Goal: Use online tool/utility: Utilize a website feature to perform a specific function

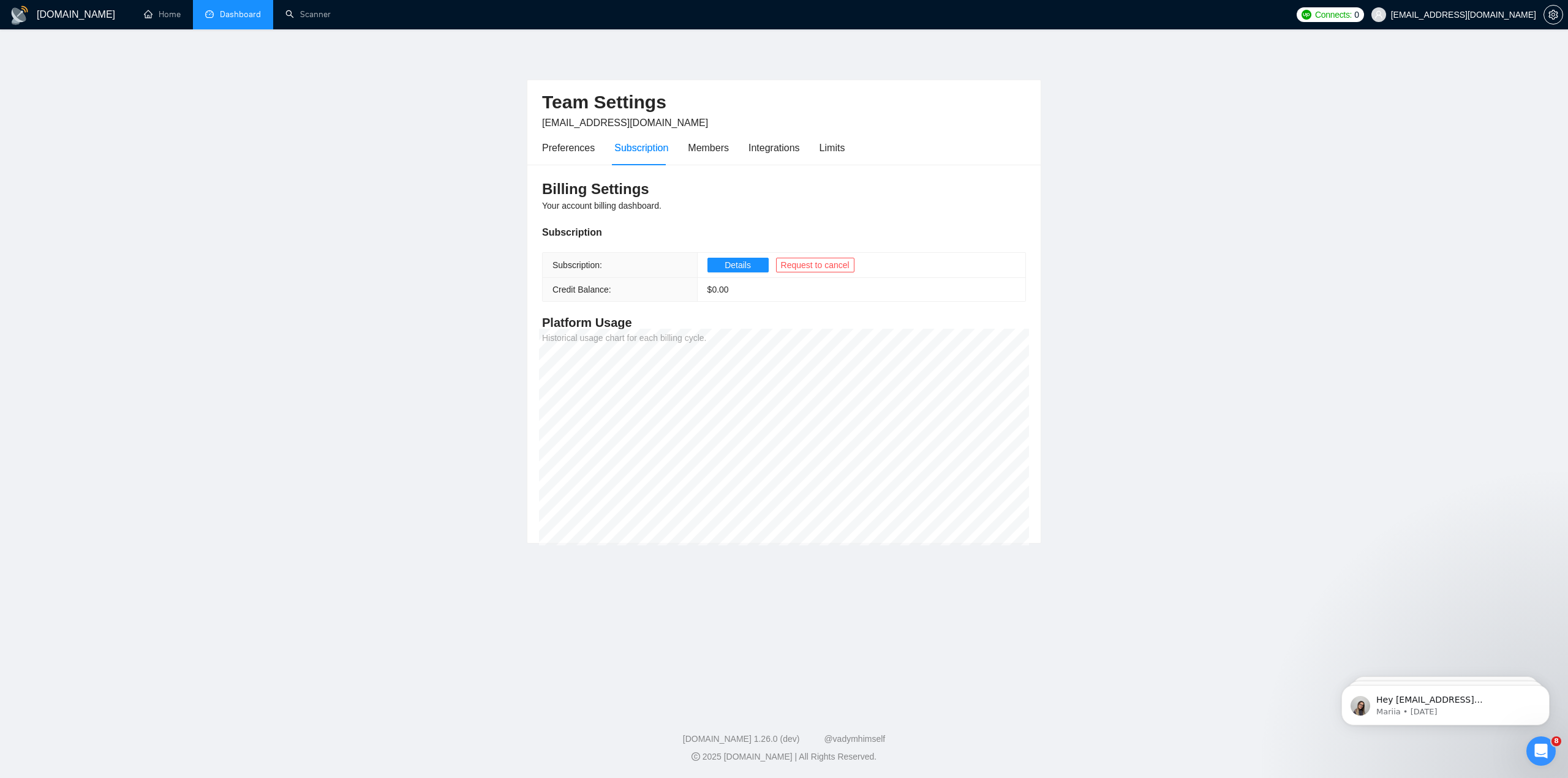
click at [232, 14] on link "Dashboard" at bounding box center [233, 14] width 56 height 10
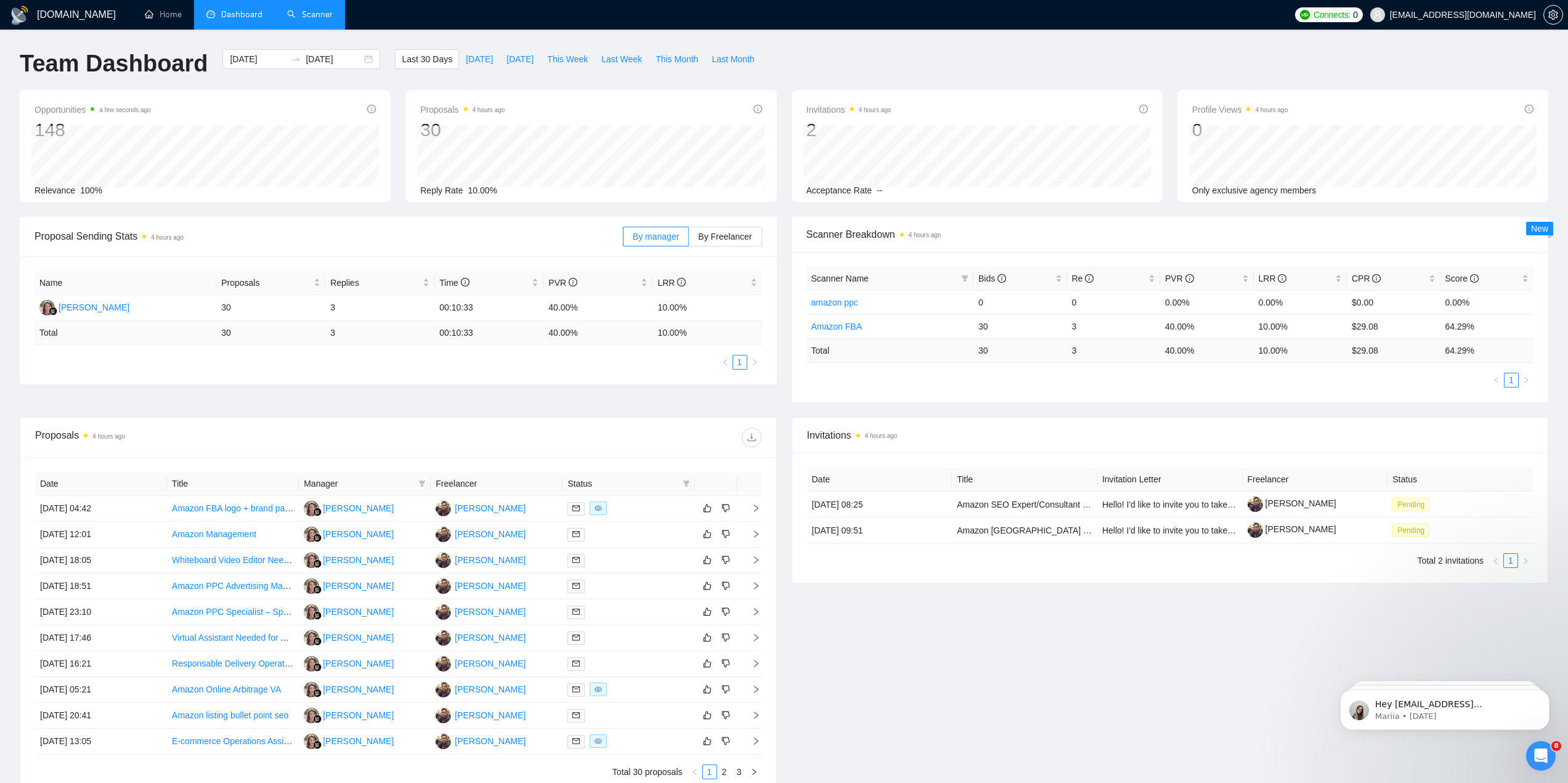
click at [295, 9] on link "Scanner" at bounding box center [310, 14] width 46 height 10
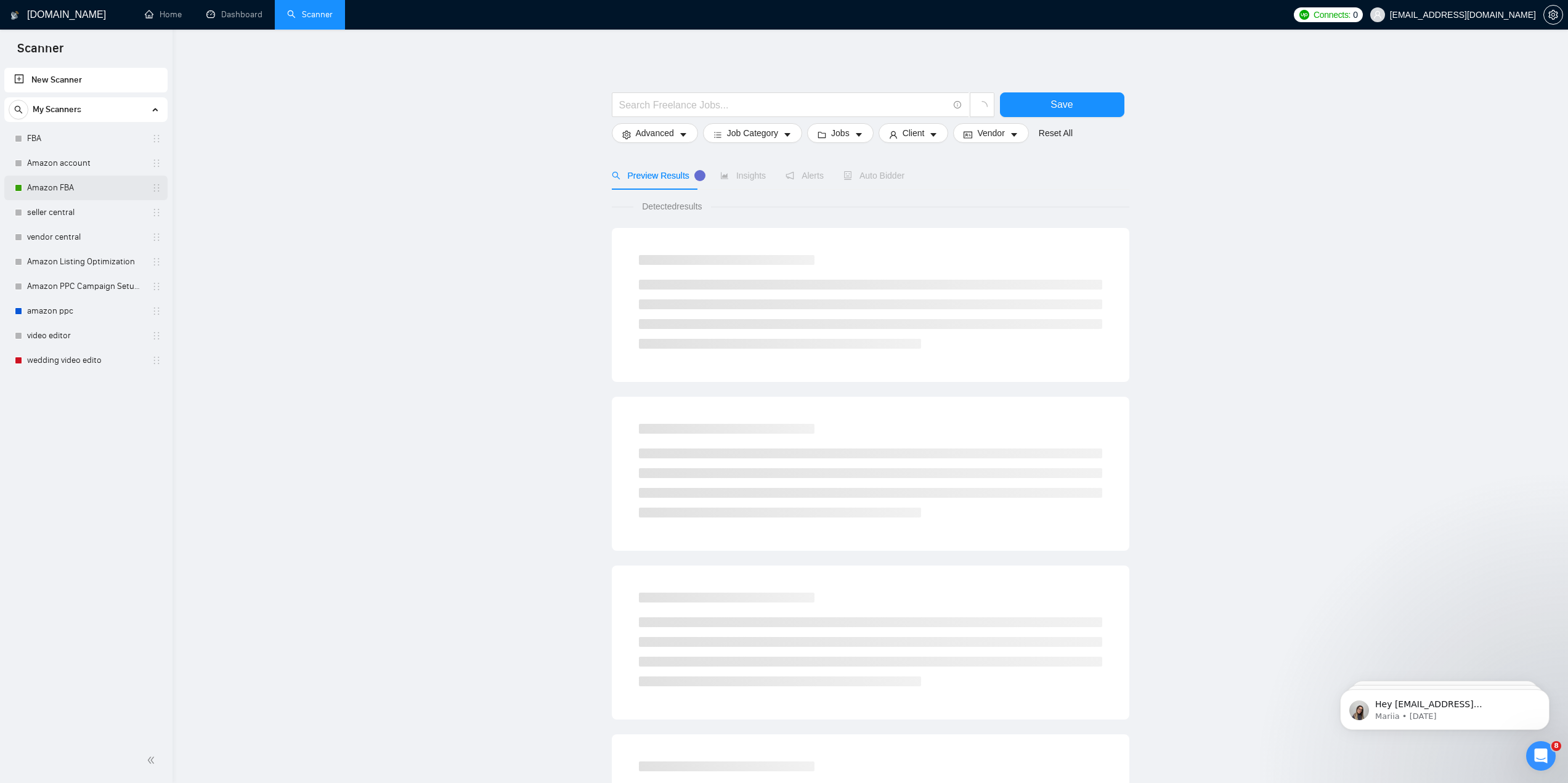
click at [66, 182] on link "Amazon FBA" at bounding box center [86, 188] width 117 height 25
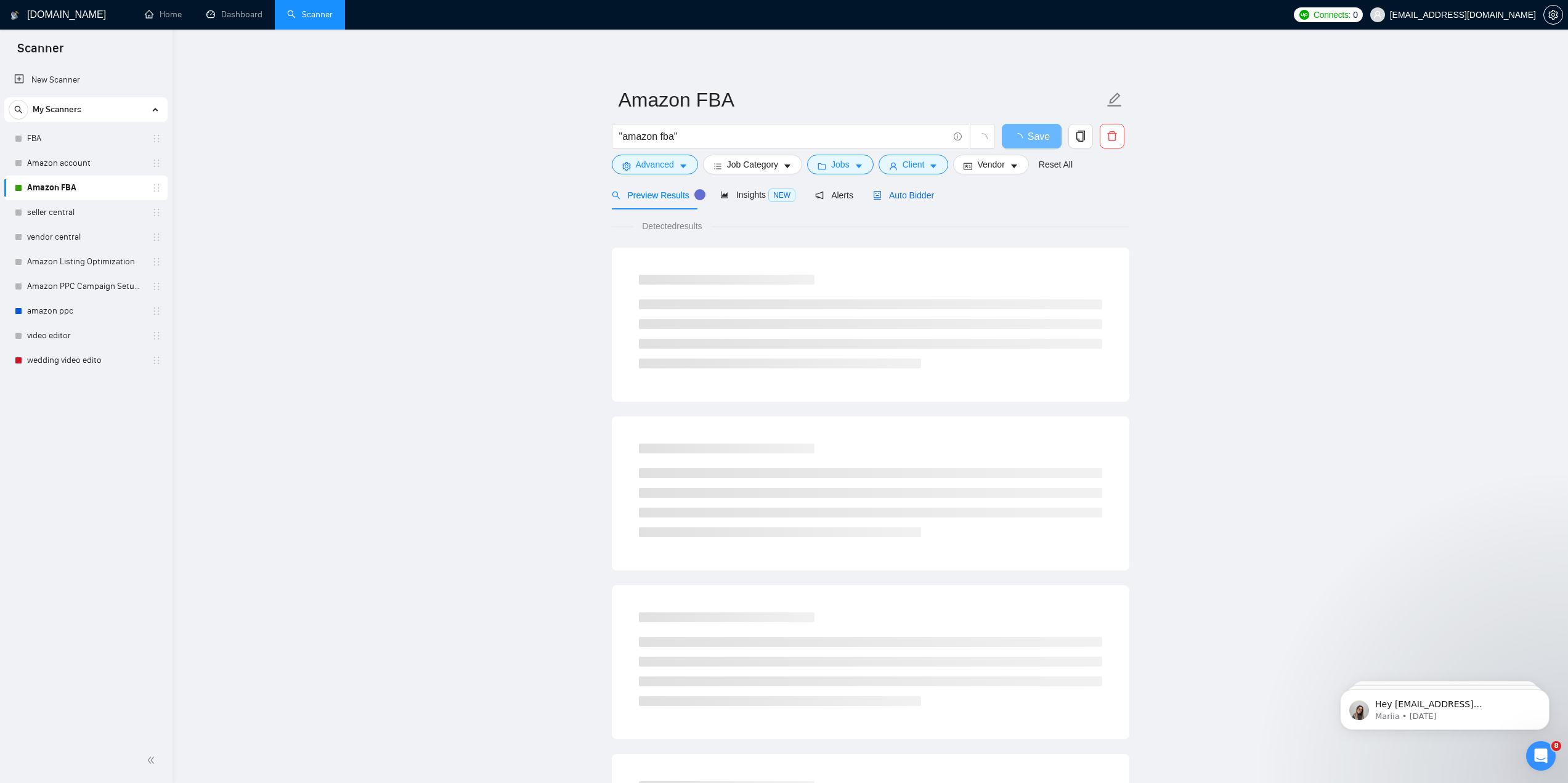
click at [902, 197] on span "Auto Bidder" at bounding box center [903, 195] width 61 height 10
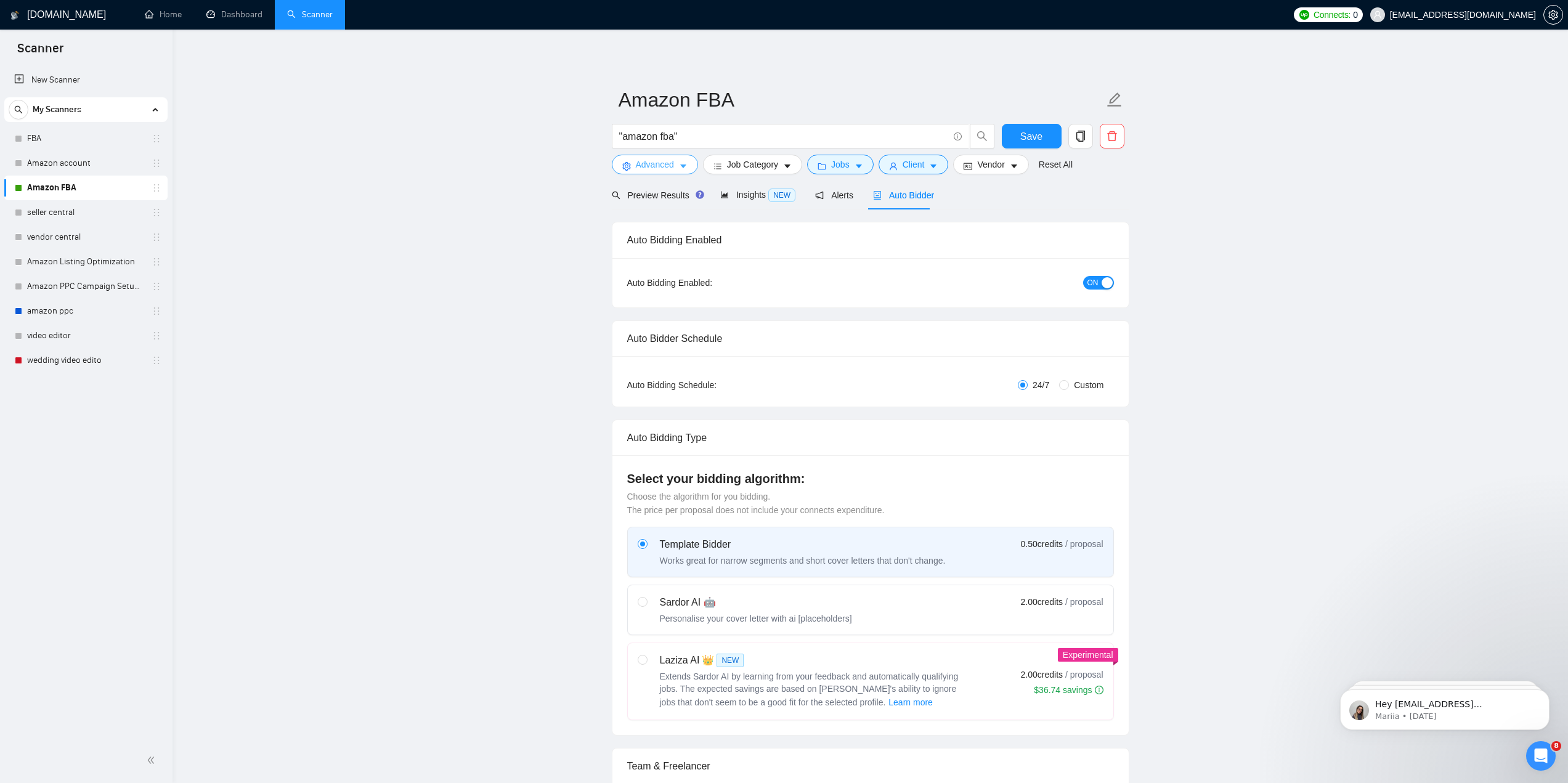
click at [649, 161] on span "Advanced" at bounding box center [655, 164] width 38 height 14
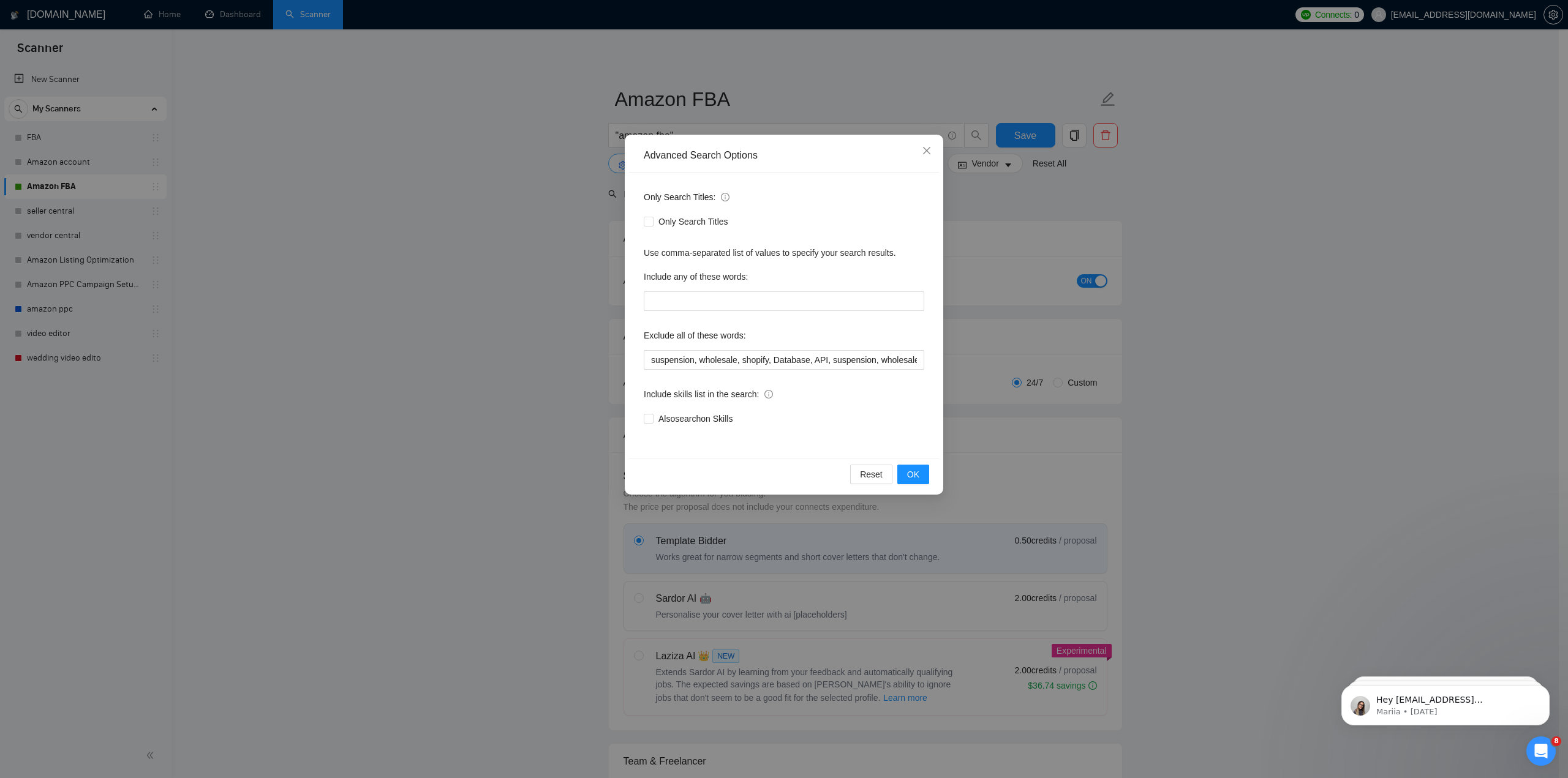
click at [645, 160] on div "Advanced Search Options" at bounding box center [784, 155] width 280 height 14
click at [927, 154] on icon "close" at bounding box center [927, 151] width 10 height 10
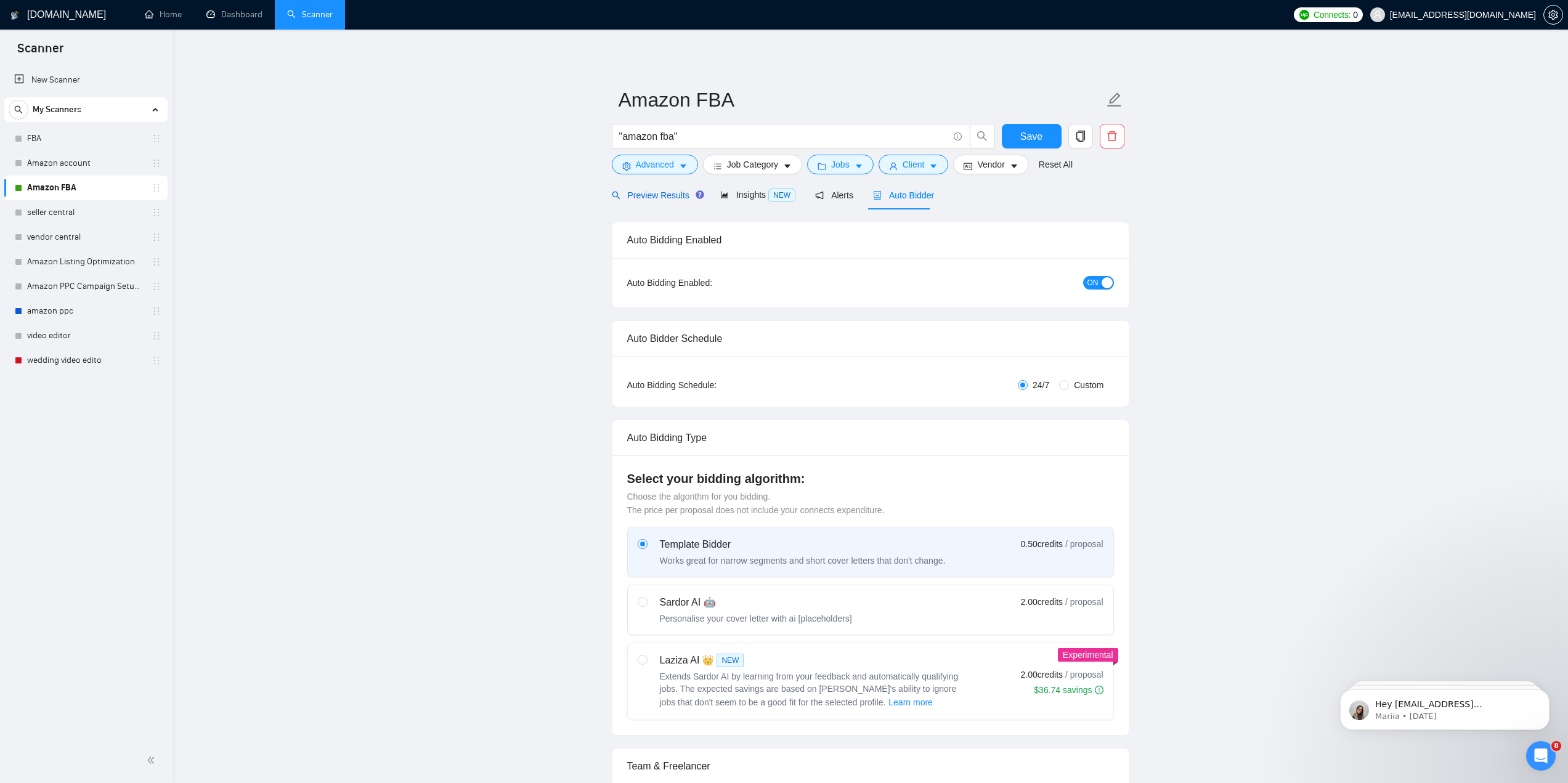
click at [650, 199] on span "Preview Results" at bounding box center [656, 195] width 89 height 10
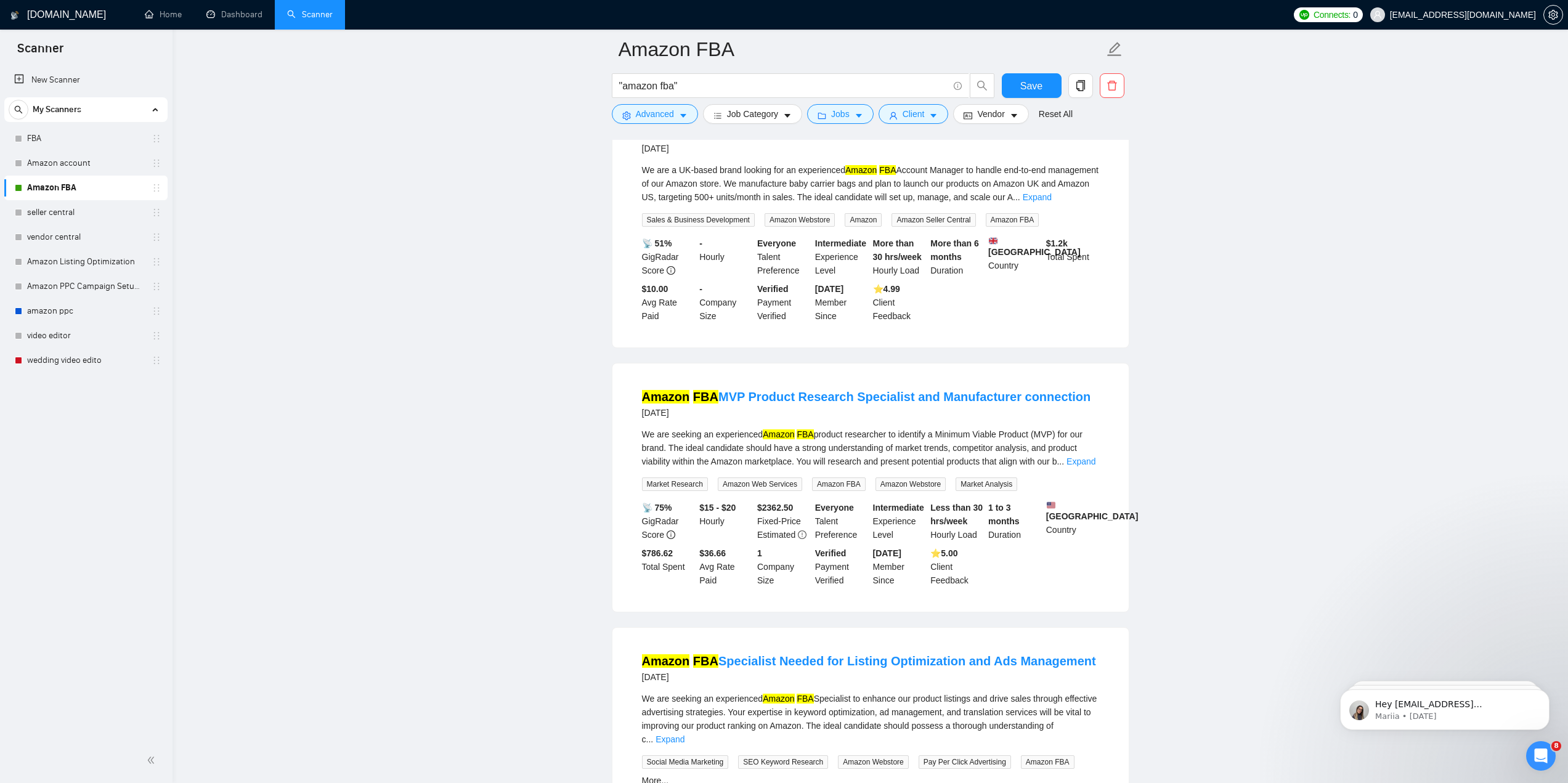
scroll to position [1544, 0]
